Goal: Information Seeking & Learning: Learn about a topic

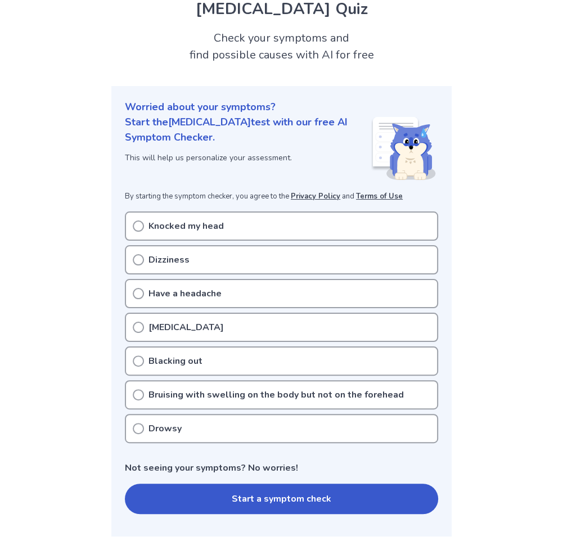
scroll to position [56, 0]
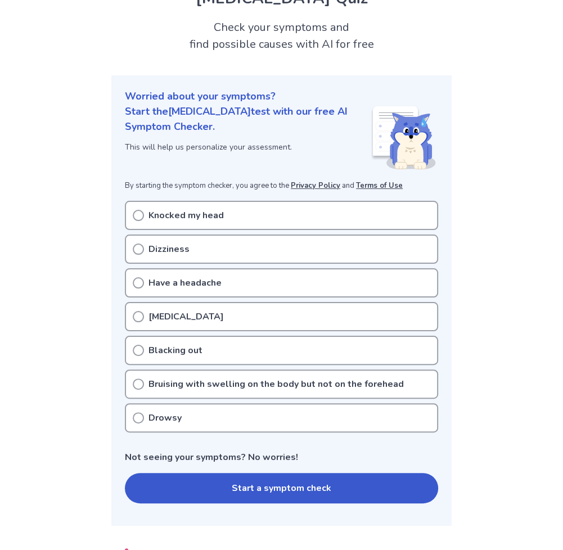
click at [140, 213] on icon at bounding box center [138, 215] width 11 height 11
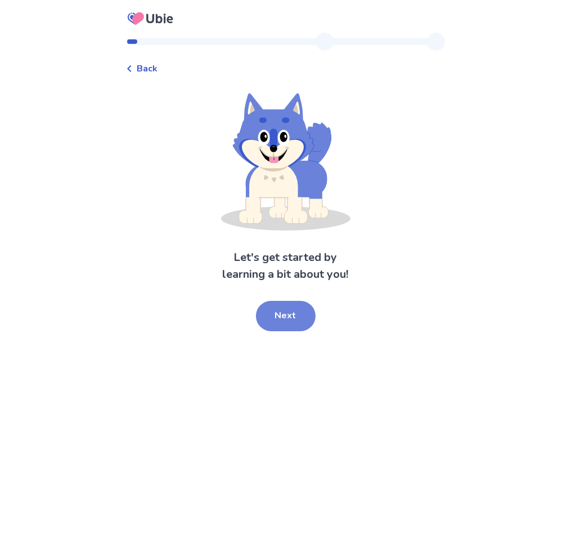
click at [290, 313] on button "Next" at bounding box center [286, 316] width 60 height 30
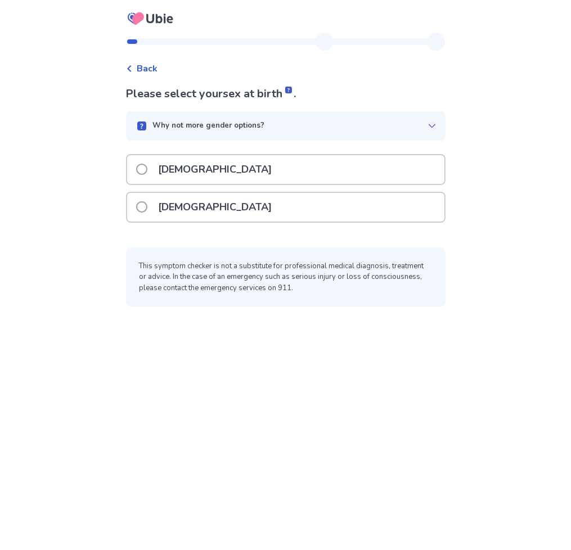
click at [167, 168] on p "[DEMOGRAPHIC_DATA]" at bounding box center [215, 169] width 127 height 29
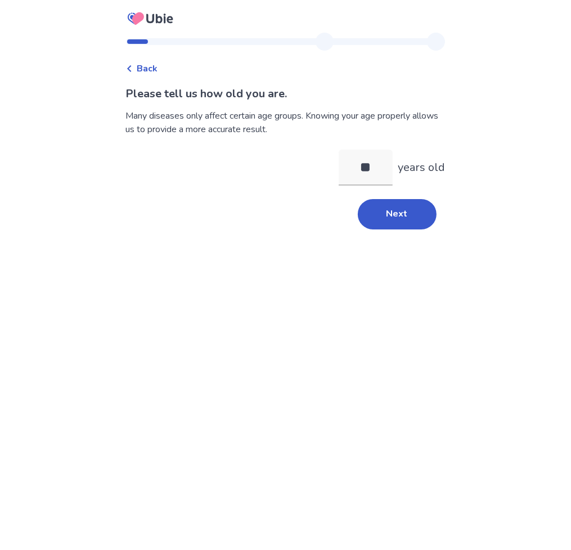
type input "**"
click at [146, 70] on span "Back" at bounding box center [147, 69] width 21 height 14
